Goal: Transaction & Acquisition: Book appointment/travel/reservation

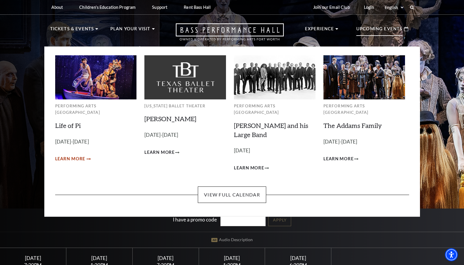
click at [73, 155] on span "Learn More" at bounding box center [70, 158] width 30 height 7
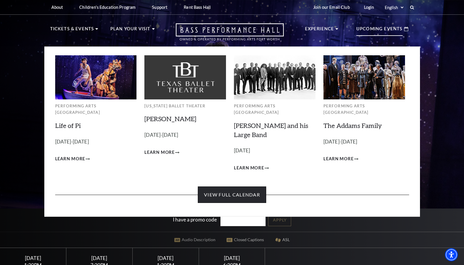
click at [232, 186] on link "View Full Calendar" at bounding box center [232, 194] width 68 height 16
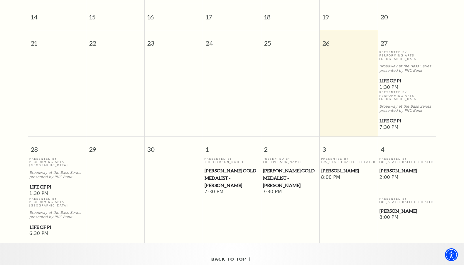
scroll to position [225, 0]
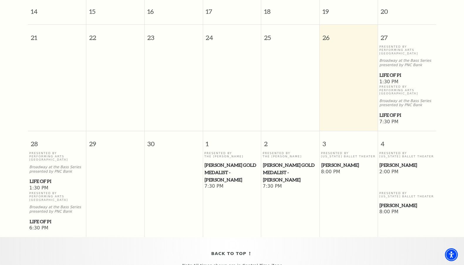
click at [37, 177] on span "Life of Pi" at bounding box center [57, 180] width 55 height 7
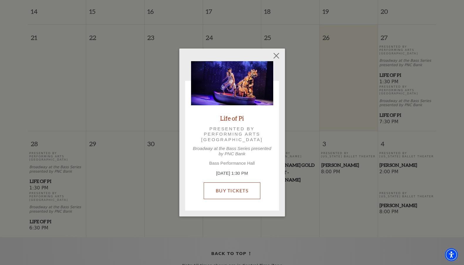
click at [228, 193] on link "Buy Tickets" at bounding box center [232, 190] width 57 height 16
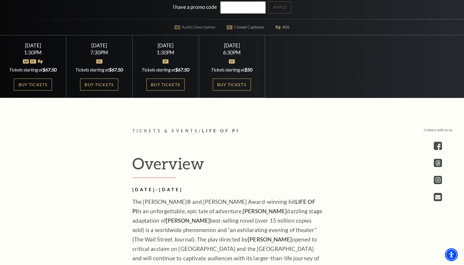
scroll to position [186, 0]
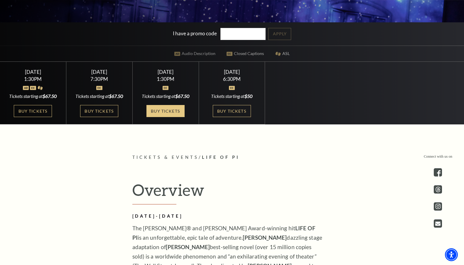
click at [164, 110] on link "Buy Tickets" at bounding box center [165, 111] width 38 height 12
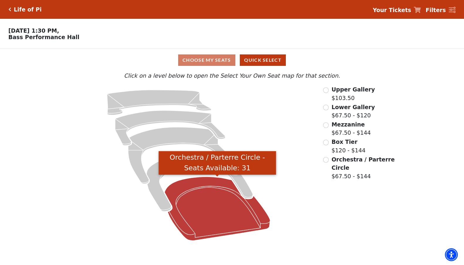
click at [217, 218] on icon "Orchestra / Parterre Circle - Seats Available: 31" at bounding box center [218, 208] width 106 height 64
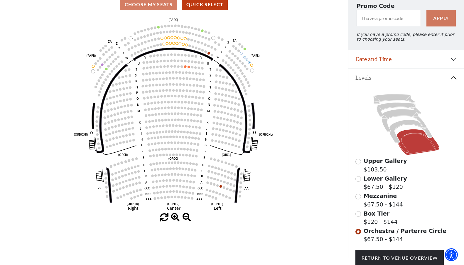
scroll to position [58, 0]
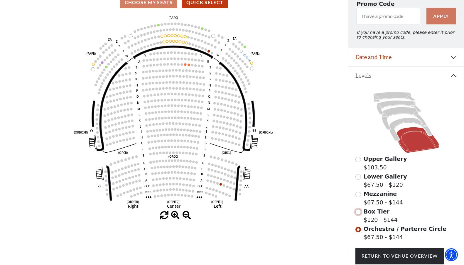
click at [356, 211] on input "Box Tier$120 - $144\a" at bounding box center [359, 212] width 6 height 6
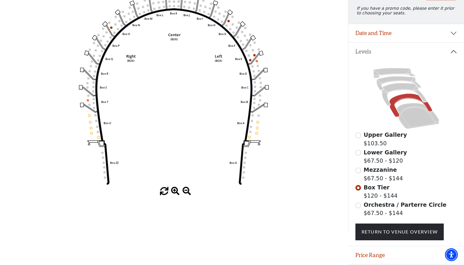
scroll to position [100, 0]
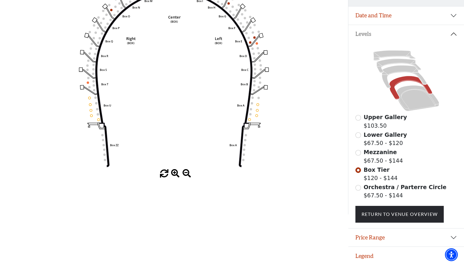
click at [359, 190] on div "Orchestra / Parterre Circle $67.50 - $144" at bounding box center [407, 191] width 102 height 17
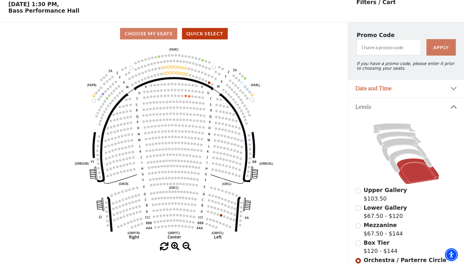
scroll to position [27, 0]
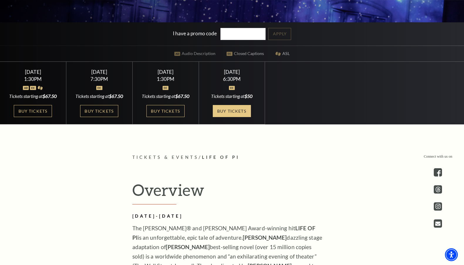
click at [230, 112] on link "Buy Tickets" at bounding box center [232, 111] width 38 height 12
click at [95, 114] on link "Buy Tickets" at bounding box center [99, 111] width 38 height 12
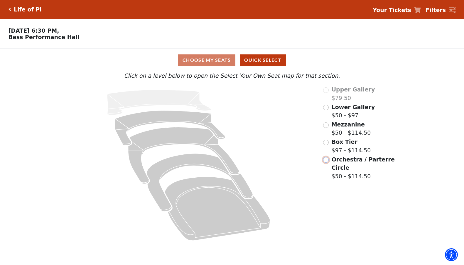
click at [328, 161] on input "Orchestra / Parterre Circle$50 - $114.50\a" at bounding box center [326, 160] width 6 height 6
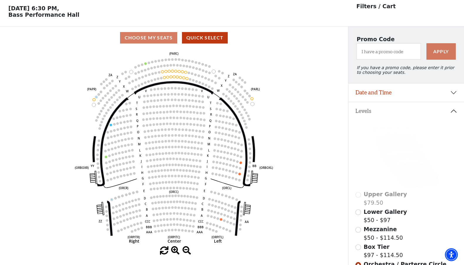
scroll to position [87, 0]
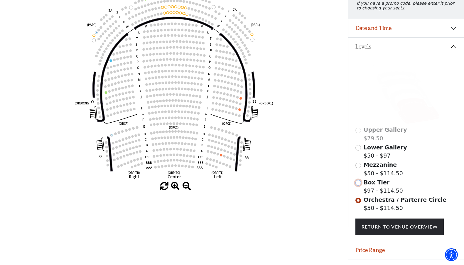
click at [357, 185] on input "Box Tier$97 - $114.50\a" at bounding box center [359, 183] width 6 height 6
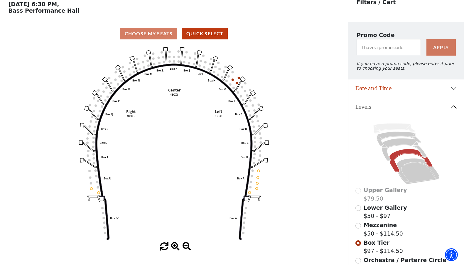
scroll to position [27, 0]
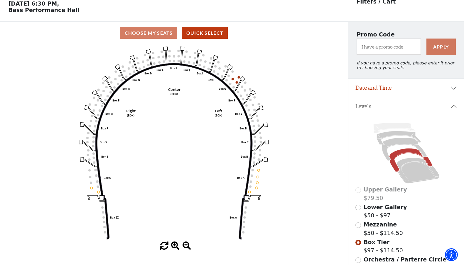
click at [357, 228] on div "Mezzanine $50 - $114.50" at bounding box center [407, 228] width 102 height 17
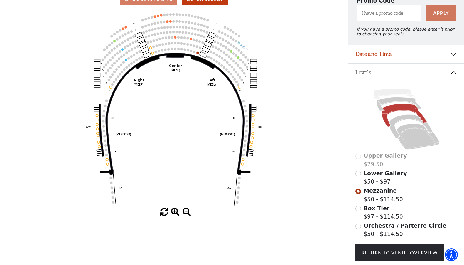
scroll to position [62, 0]
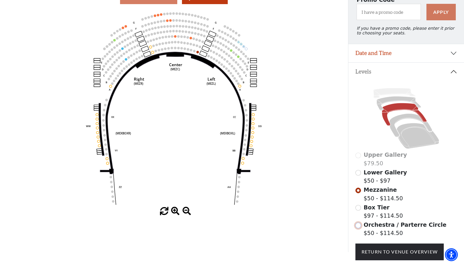
click at [358, 226] on input "Orchestra / Parterre Circle$50 - $114.50\a" at bounding box center [359, 225] width 6 height 6
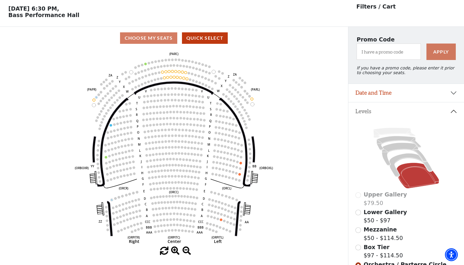
scroll to position [27, 0]
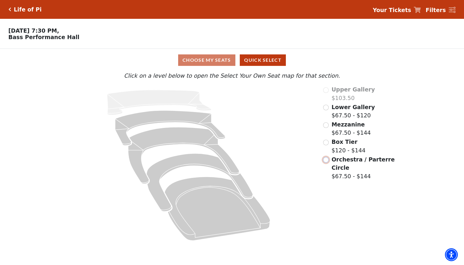
click at [325, 158] on input "Orchestra / Parterre Circle$67.50 - $144\a" at bounding box center [326, 160] width 6 height 6
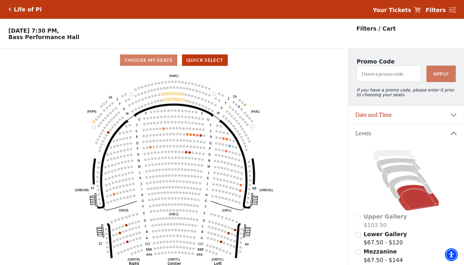
click at [13, 7] on div "Life of Pi" at bounding box center [26, 9] width 31 height 7
click at [10, 11] on icon "Click here to go back to filters" at bounding box center [10, 9] width 3 height 4
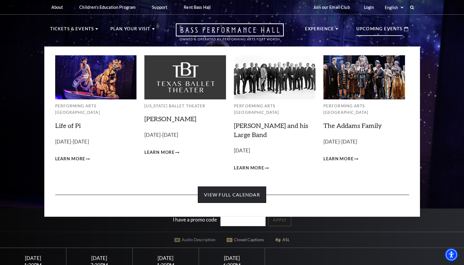
click at [251, 186] on link "View Full Calendar" at bounding box center [232, 194] width 68 height 16
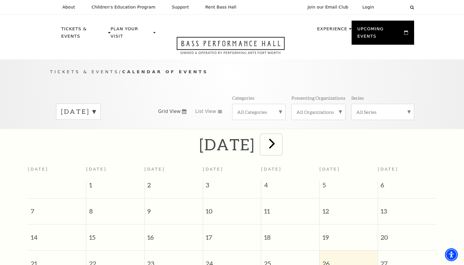
click at [280, 139] on span "next" at bounding box center [272, 143] width 17 height 17
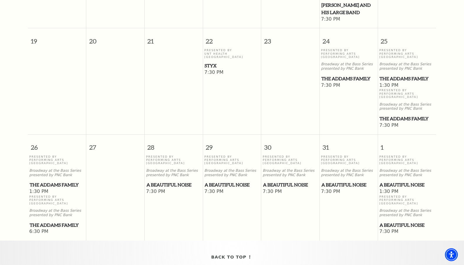
scroll to position [396, 0]
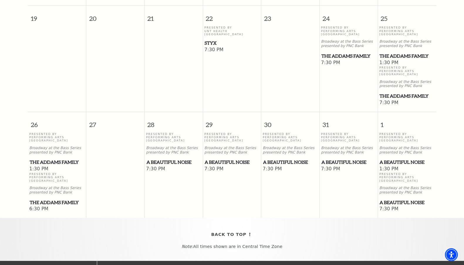
click at [292, 158] on span "A Beautiful Noise" at bounding box center [290, 161] width 55 height 7
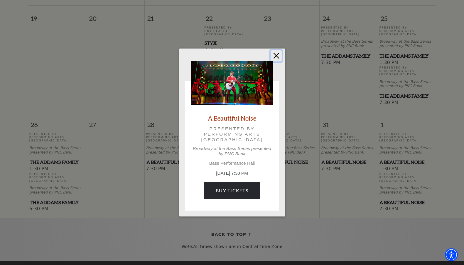
click at [276, 55] on button "Close" at bounding box center [276, 55] width 11 height 11
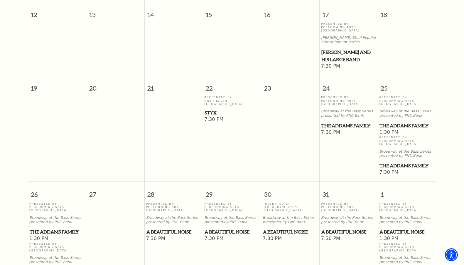
scroll to position [319, 0]
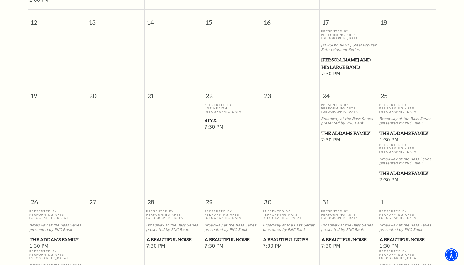
click at [342, 129] on span "The Addams Family" at bounding box center [348, 132] width 55 height 7
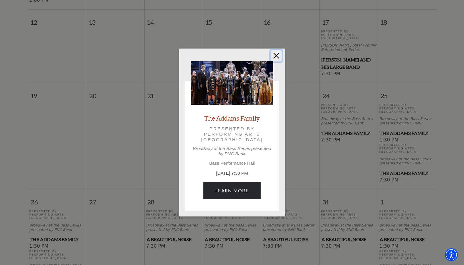
click at [275, 57] on button "Close" at bounding box center [276, 55] width 11 height 11
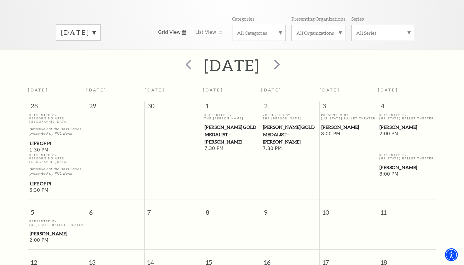
scroll to position [35, 0]
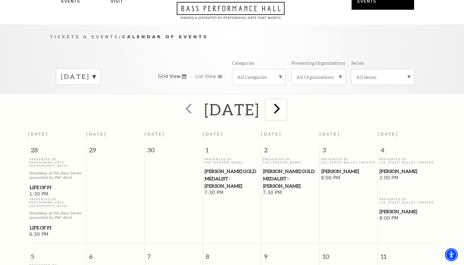
click at [285, 100] on span "next" at bounding box center [277, 108] width 17 height 17
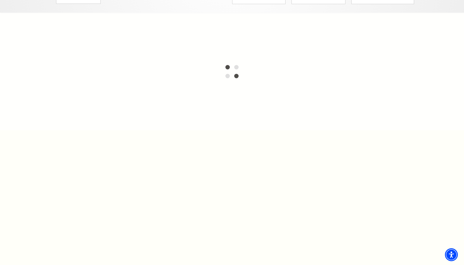
scroll to position [0, 0]
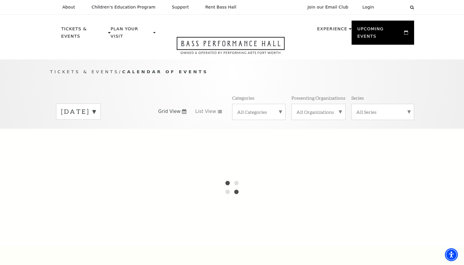
click at [96, 107] on label "October 2025" at bounding box center [78, 111] width 35 height 9
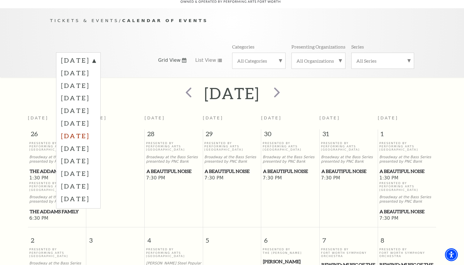
scroll to position [52, 0]
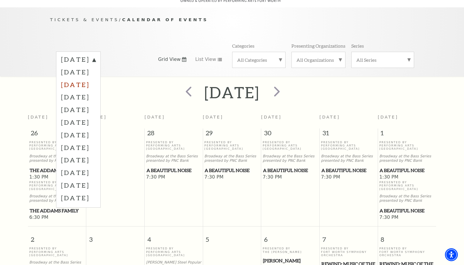
click at [96, 78] on label "November 2025" at bounding box center [78, 84] width 35 height 13
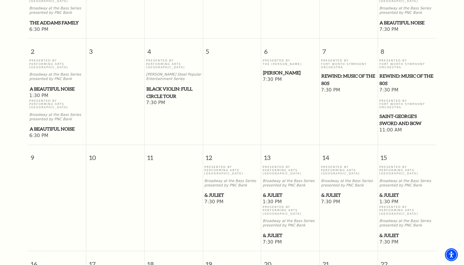
scroll to position [299, 0]
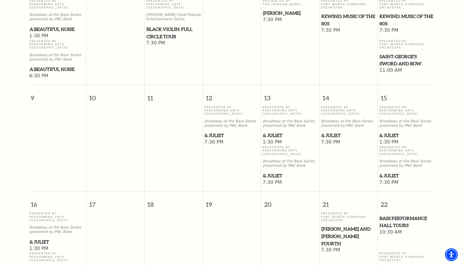
click at [280, 132] on span "& Juliet" at bounding box center [290, 135] width 55 height 7
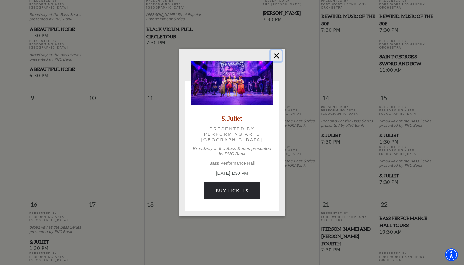
click at [274, 57] on button "Close" at bounding box center [276, 55] width 11 height 11
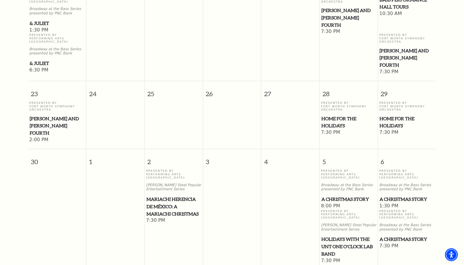
scroll to position [553, 0]
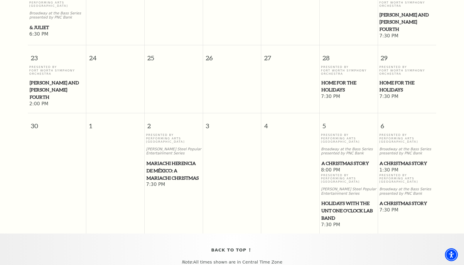
click at [341, 159] on span "A Christmas Story" at bounding box center [348, 162] width 55 height 7
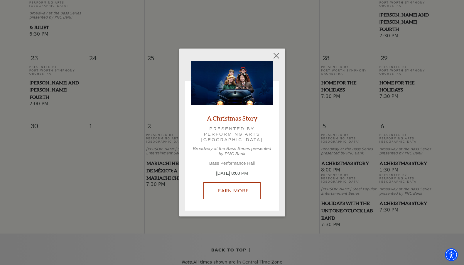
click at [239, 192] on link "Learn More" at bounding box center [231, 190] width 57 height 16
click at [274, 55] on button "Close" at bounding box center [276, 55] width 11 height 11
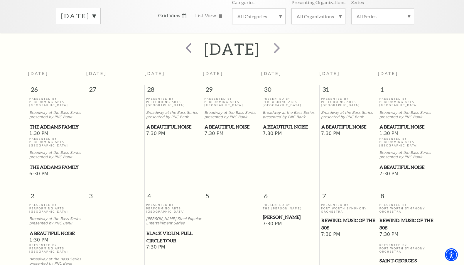
scroll to position [0, 0]
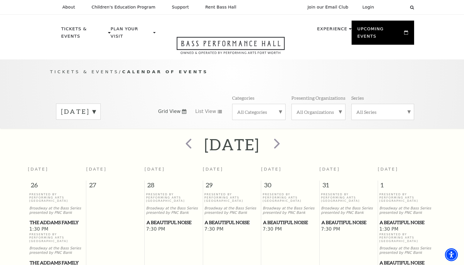
click at [101, 108] on div "November 2025" at bounding box center [78, 111] width 45 height 16
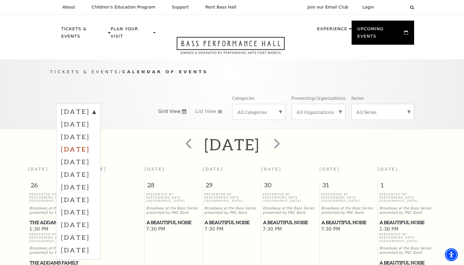
click at [96, 143] on label "December 2025" at bounding box center [78, 148] width 35 height 13
